Goal: Transaction & Acquisition: Purchase product/service

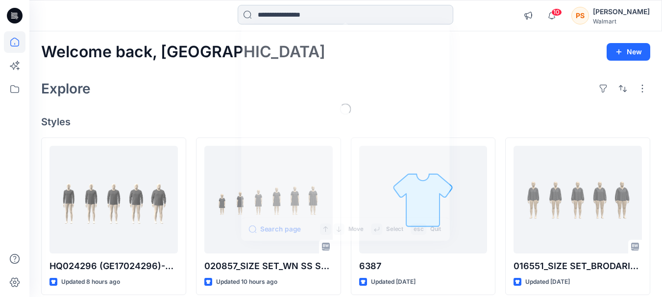
click at [299, 14] on input at bounding box center [346, 15] width 216 height 20
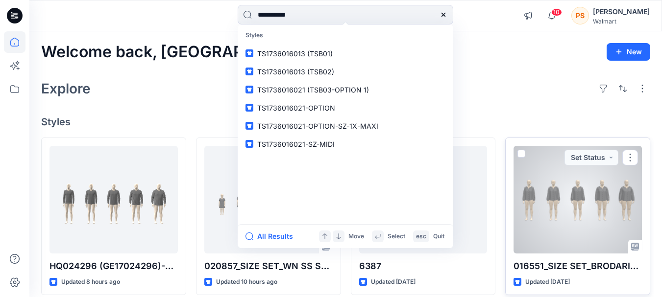
type input "**********"
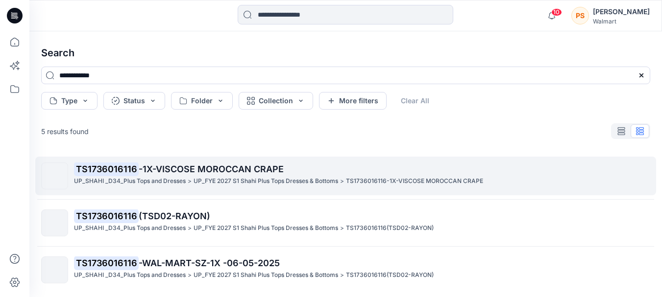
click at [220, 171] on span "-1X-VISCOSE MOROCCAN CRAPE" at bounding box center [211, 169] width 145 height 10
